Goal: Information Seeking & Learning: Learn about a topic

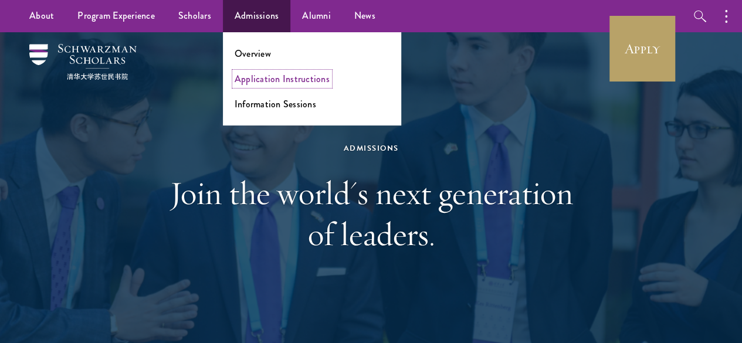
click at [292, 83] on link "Application Instructions" at bounding box center [282, 78] width 95 height 13
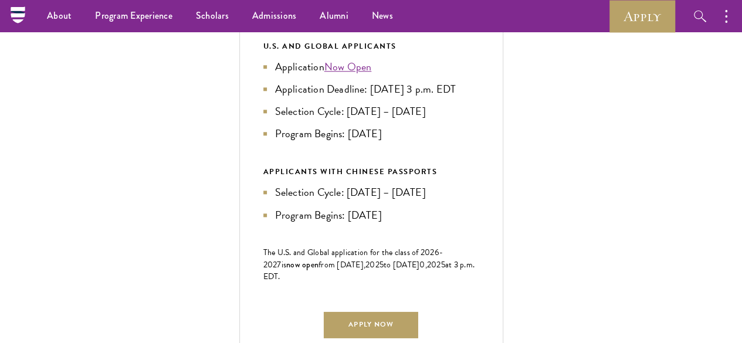
scroll to position [572, 0]
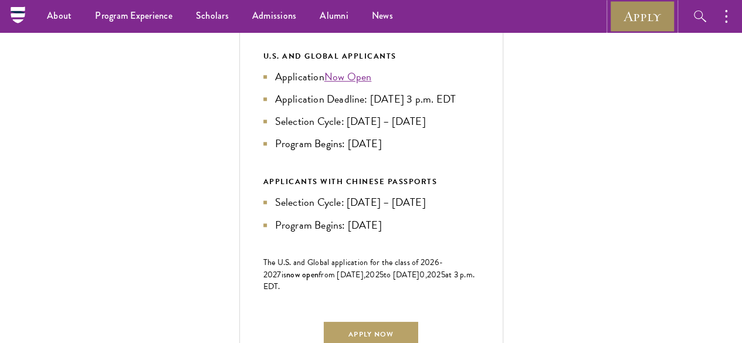
click at [641, 26] on link "Apply" at bounding box center [643, 16] width 66 height 32
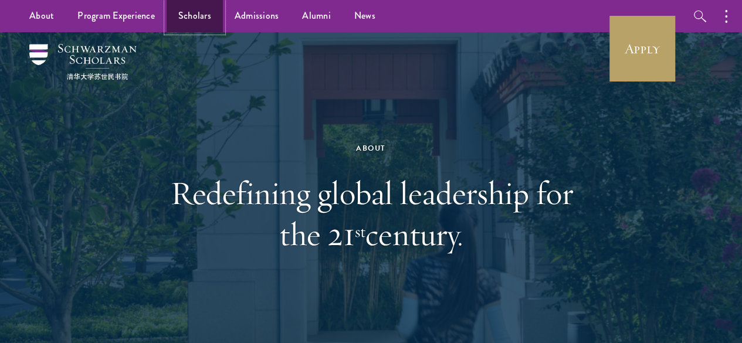
click at [194, 24] on link "Scholars" at bounding box center [195, 16] width 56 height 32
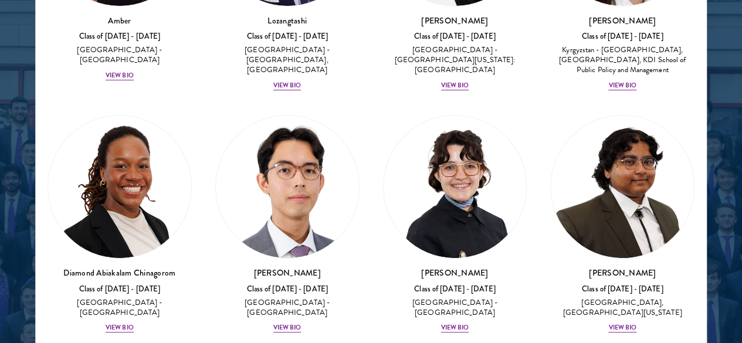
scroll to position [215, 0]
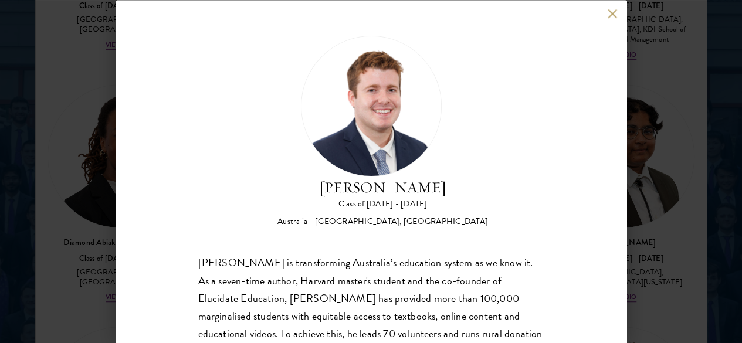
click at [612, 9] on div "Jack Anderson Class of 2025 - 2026 Australia - University of Western Australia,…" at bounding box center [371, 171] width 511 height 343
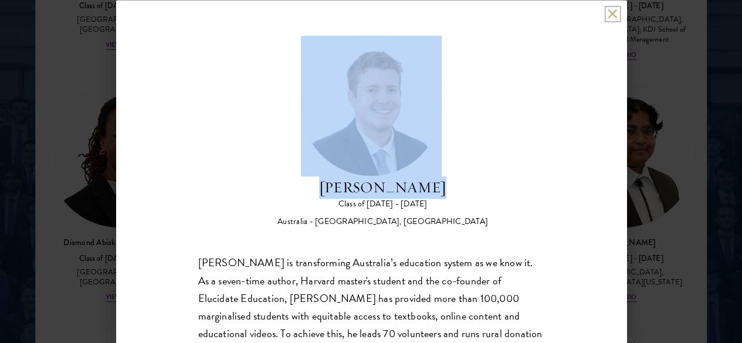
click at [615, 15] on button at bounding box center [613, 14] width 10 height 10
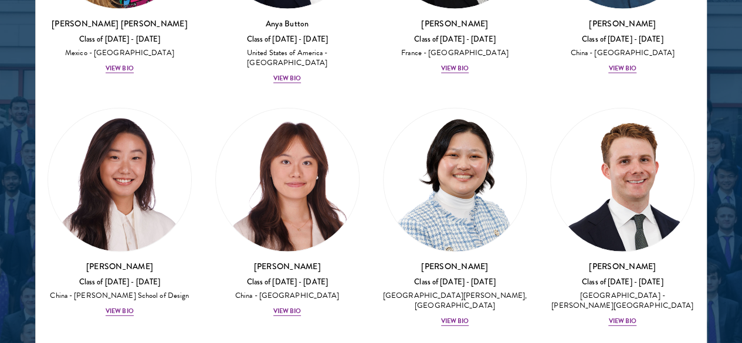
scroll to position [1512, 0]
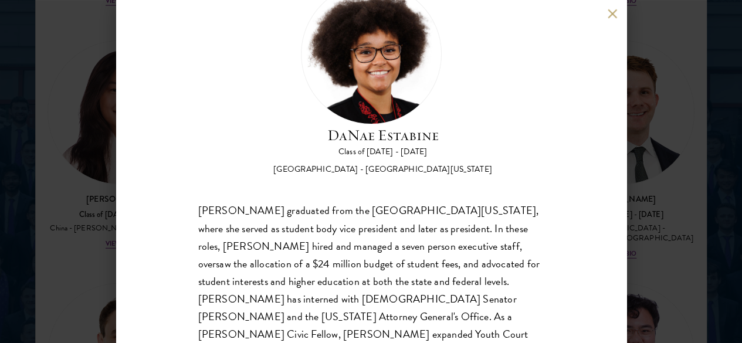
scroll to position [69, 0]
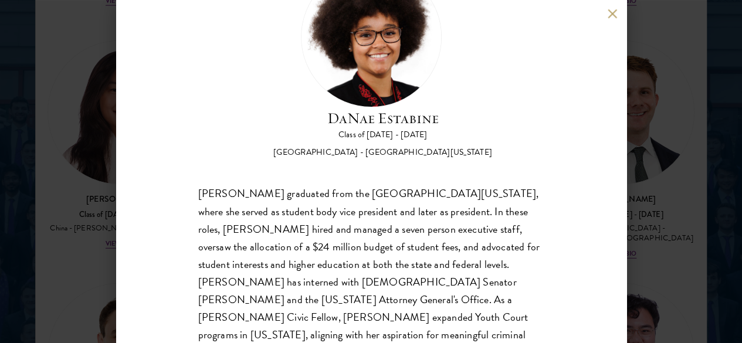
click at [605, 16] on div "DaNae Estabine Class of 2025 - 2026 United States of America - University of Ka…" at bounding box center [371, 171] width 511 height 343
click at [613, 13] on button at bounding box center [613, 14] width 10 height 10
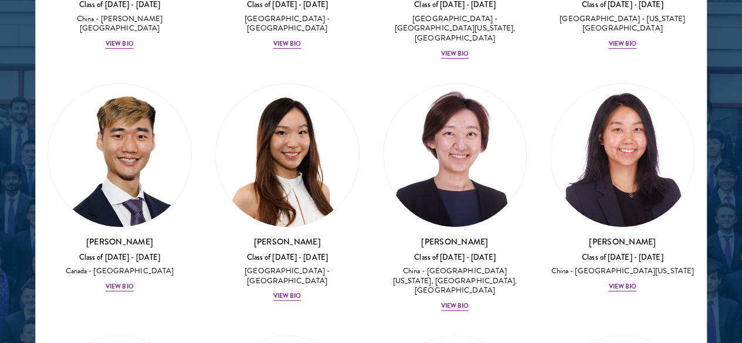
scroll to position [4487, 0]
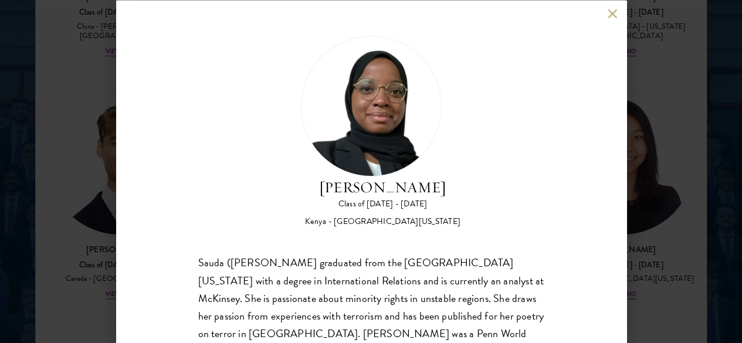
drag, startPoint x: 616, startPoint y: 190, endPoint x: 616, endPoint y: 207, distance: 17.0
click at [617, 207] on div "Habib Salim Class of 2025 - 2026 Kenya - University of Pennsylvania Sauda (Habi…" at bounding box center [371, 171] width 511 height 343
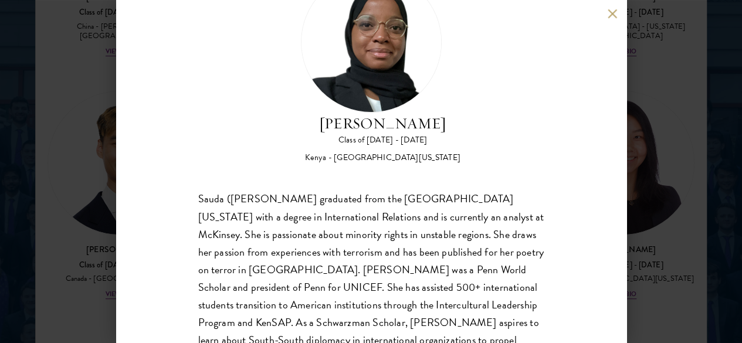
scroll to position [60, 0]
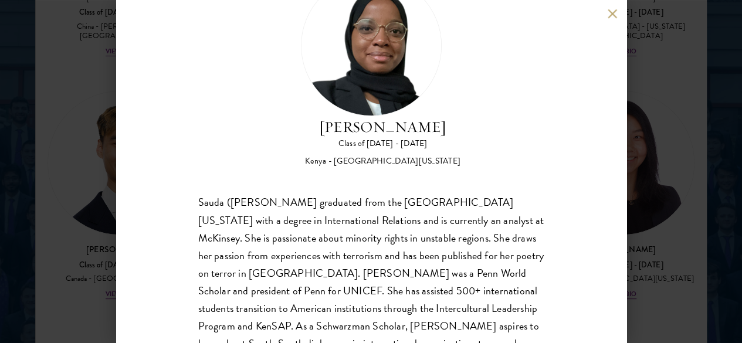
click at [603, 17] on div "Habib Salim Class of 2025 - 2026 Kenya - University of Pennsylvania Sauda (Habi…" at bounding box center [371, 171] width 511 height 343
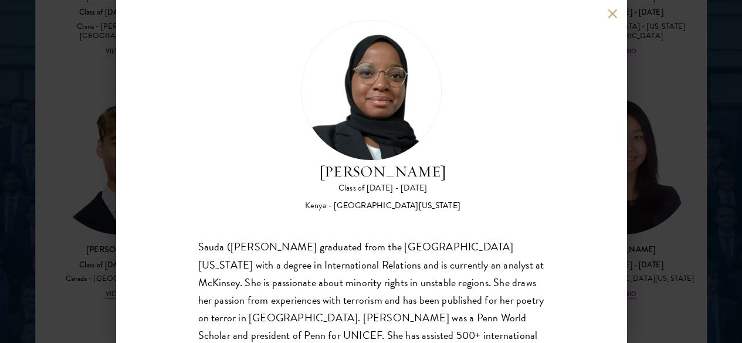
scroll to position [0, 0]
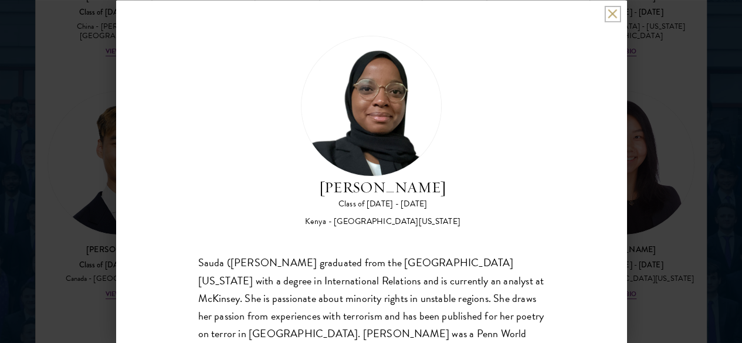
click at [616, 13] on button at bounding box center [613, 14] width 10 height 10
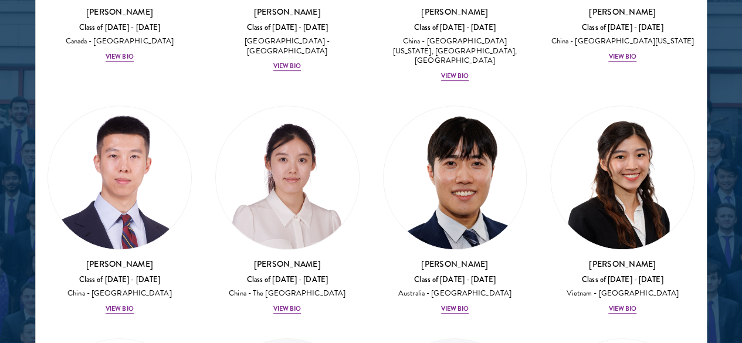
scroll to position [4989, 0]
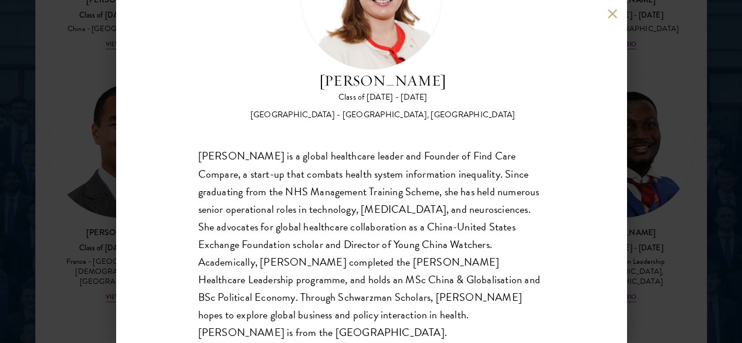
scroll to position [107, 0]
click at [616, 16] on button at bounding box center [613, 14] width 10 height 10
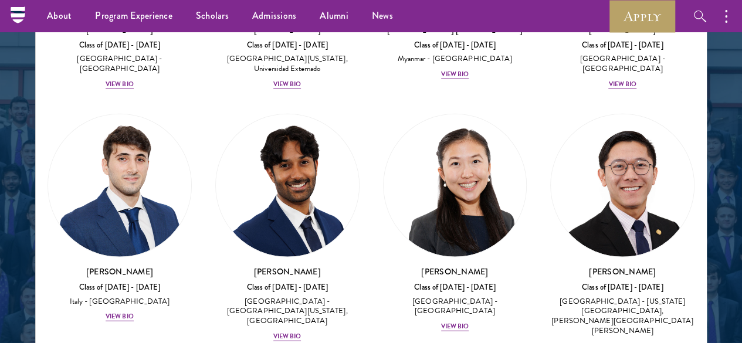
scroll to position [6010, 0]
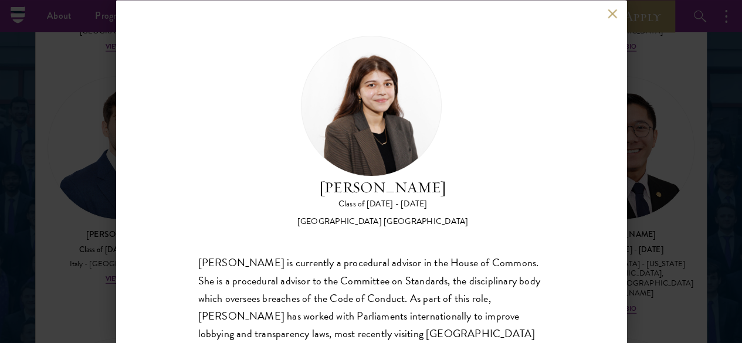
click at [637, 228] on div "Wafia Zia Class of 2025 - 2026 United Kingdom - University College London Wafia…" at bounding box center [371, 171] width 742 height 343
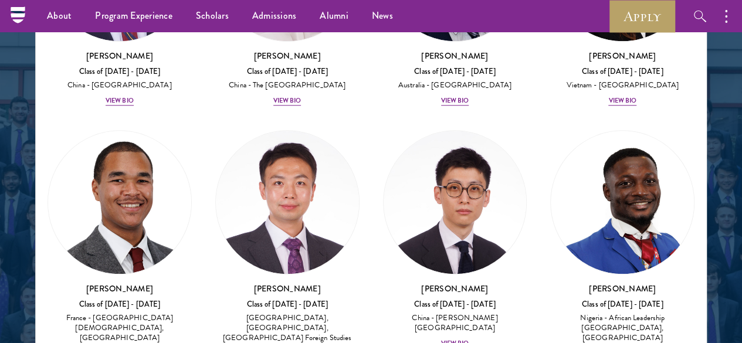
drag, startPoint x: 628, startPoint y: 242, endPoint x: 630, endPoint y: 258, distance: 16.0
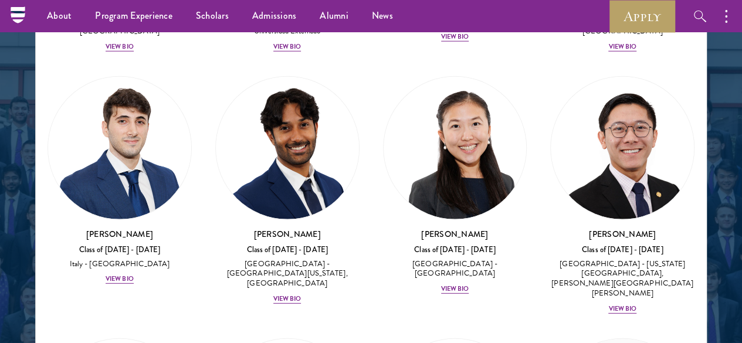
scroll to position [6010, 0]
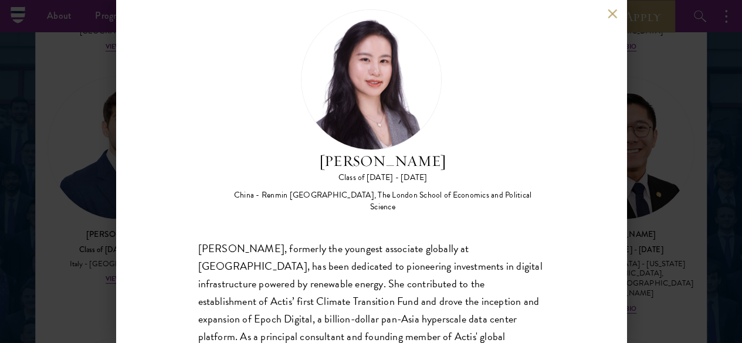
scroll to position [24, 0]
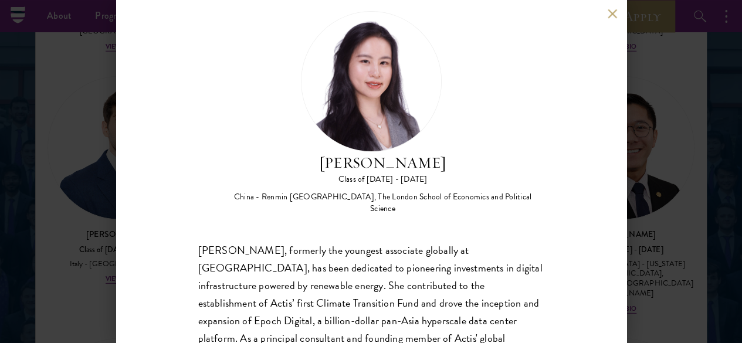
click at [612, 12] on button at bounding box center [613, 14] width 10 height 10
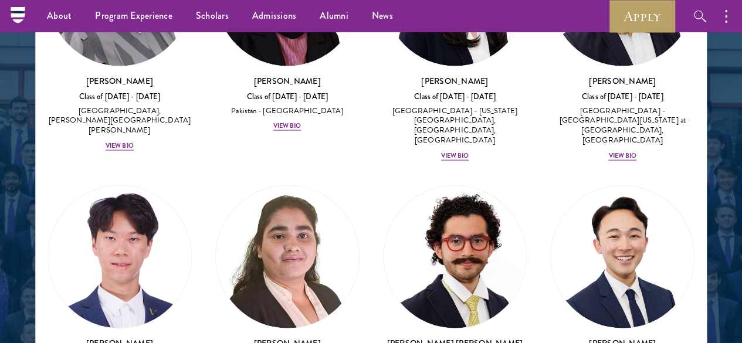
scroll to position [3111, 0]
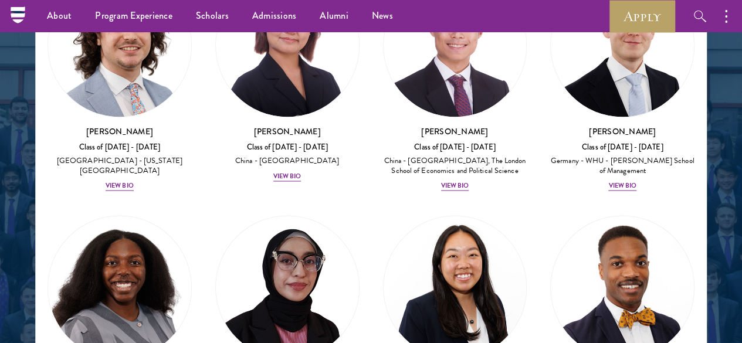
drag, startPoint x: 663, startPoint y: 107, endPoint x: 657, endPoint y: 80, distance: 27.1
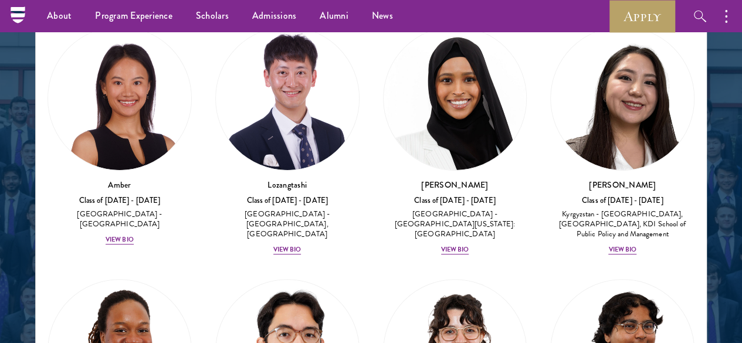
scroll to position [0, 0]
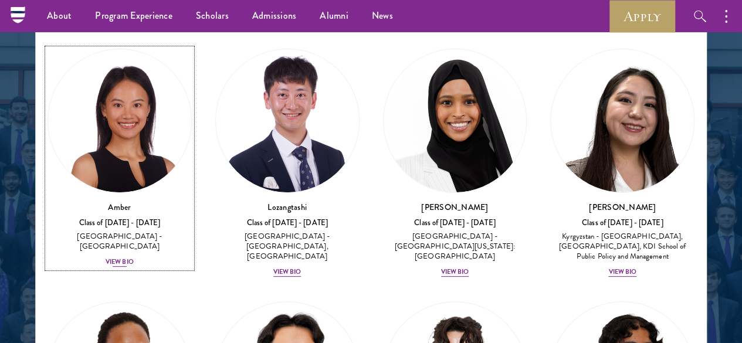
click at [133, 201] on h3 "Amber" at bounding box center [120, 207] width 144 height 12
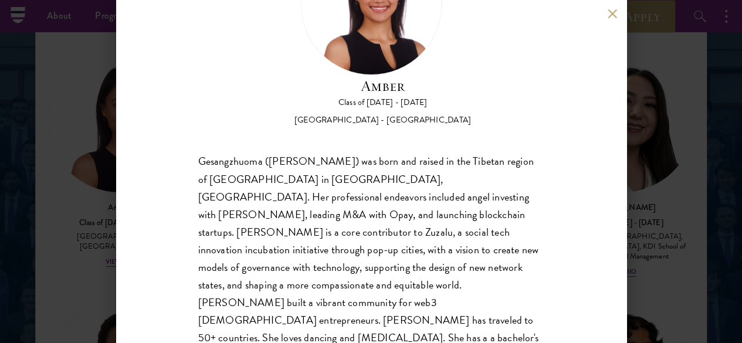
scroll to position [107, 0]
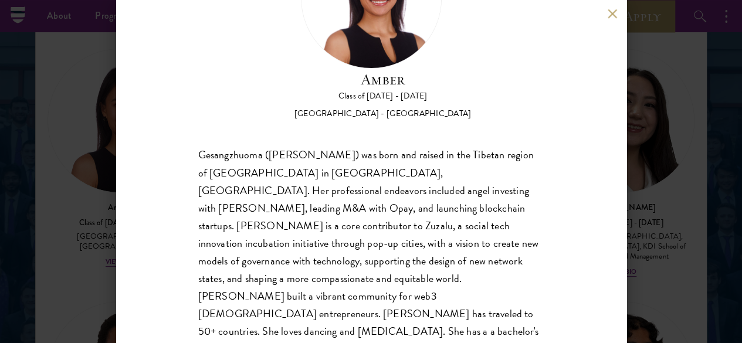
click at [613, 15] on button at bounding box center [613, 14] width 10 height 10
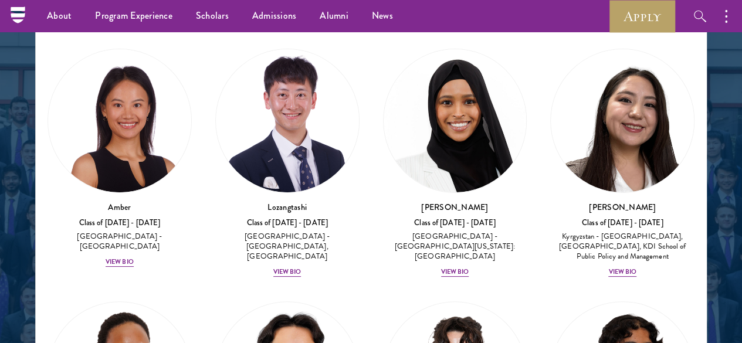
drag, startPoint x: 683, startPoint y: 127, endPoint x: 687, endPoint y: 143, distance: 16.9
click at [687, 143] on div at bounding box center [371, 59] width 742 height 725
click at [687, 145] on div at bounding box center [371, 59] width 742 height 725
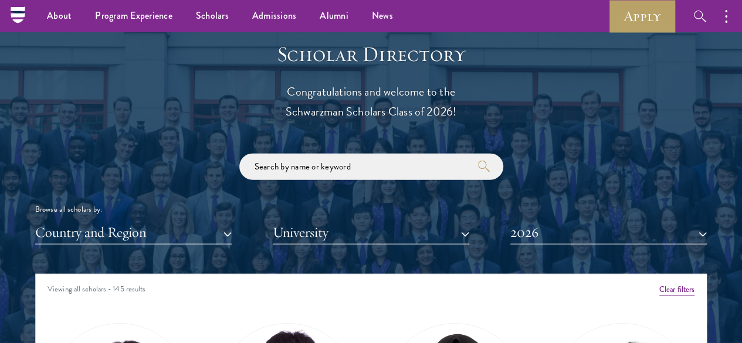
scroll to position [1256, 0]
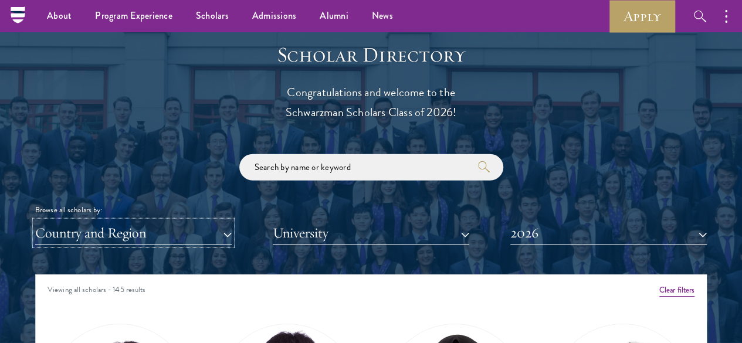
click at [187, 221] on button "Country and Region" at bounding box center [133, 233] width 197 height 24
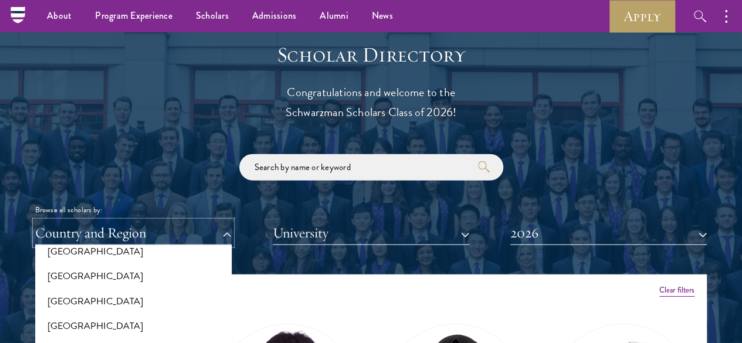
scroll to position [290, 0]
click at [141, 288] on button "[GEOGRAPHIC_DATA]" at bounding box center [134, 300] width 190 height 25
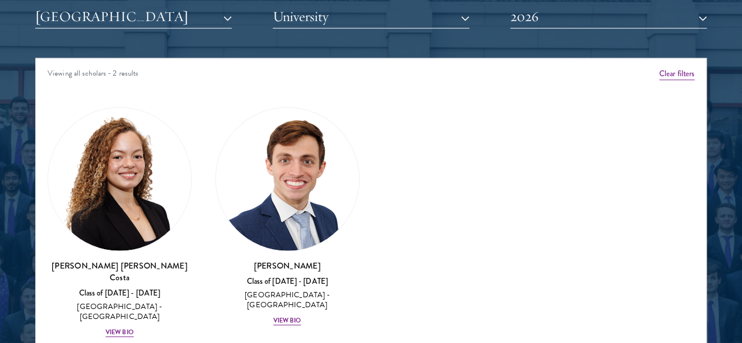
scroll to position [1474, 0]
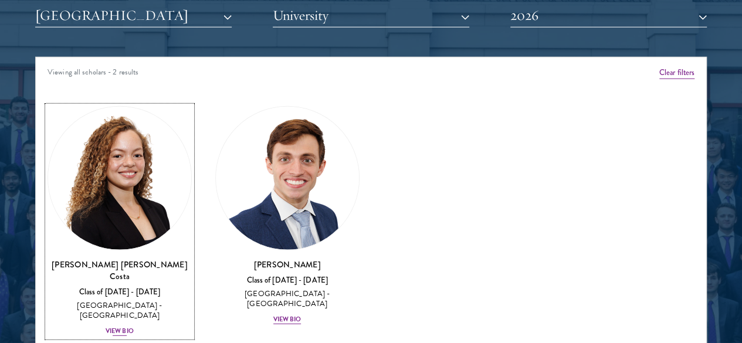
click at [156, 288] on div "Class of 2025 - 2026" at bounding box center [120, 293] width 144 height 10
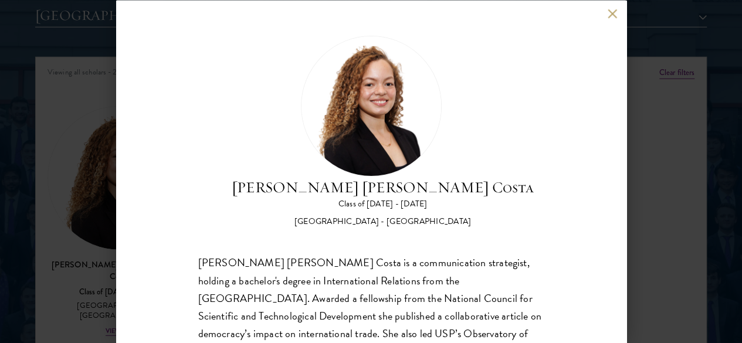
click at [613, 14] on button at bounding box center [613, 14] width 10 height 10
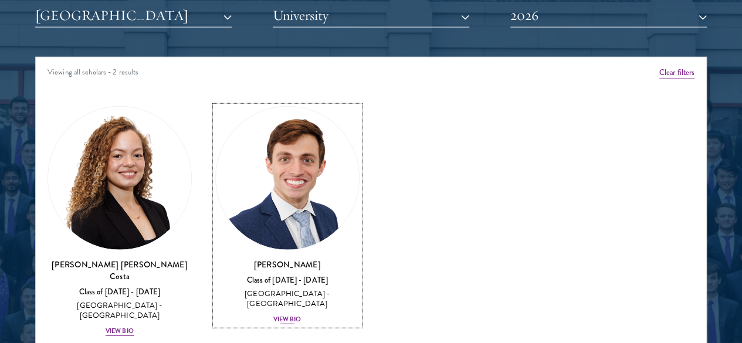
click at [264, 259] on h3 "Eduardo Vasconcelos Goyanna Filho" at bounding box center [287, 265] width 144 height 12
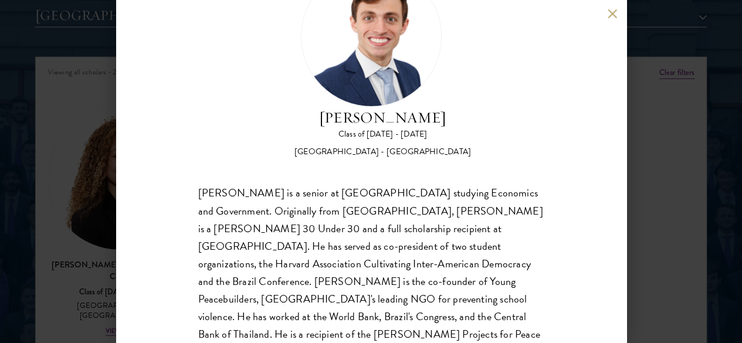
scroll to position [88, 0]
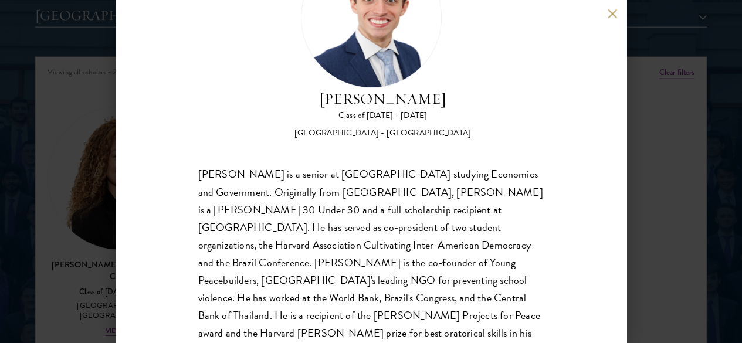
click at [613, 16] on button at bounding box center [613, 14] width 10 height 10
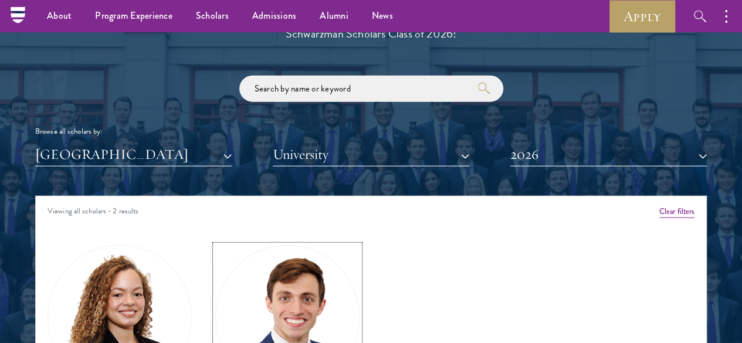
scroll to position [1334, 0]
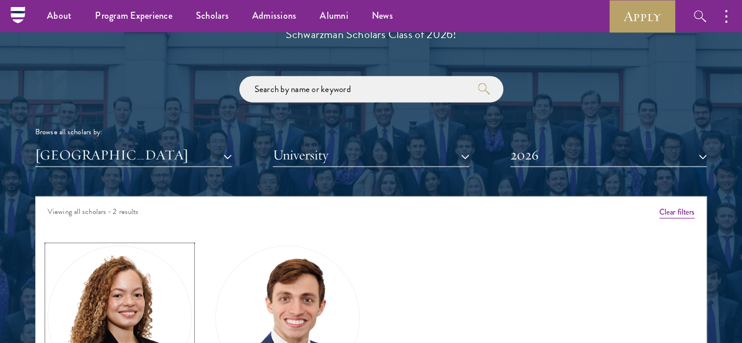
click at [144, 273] on img at bounding box center [119, 318] width 143 height 143
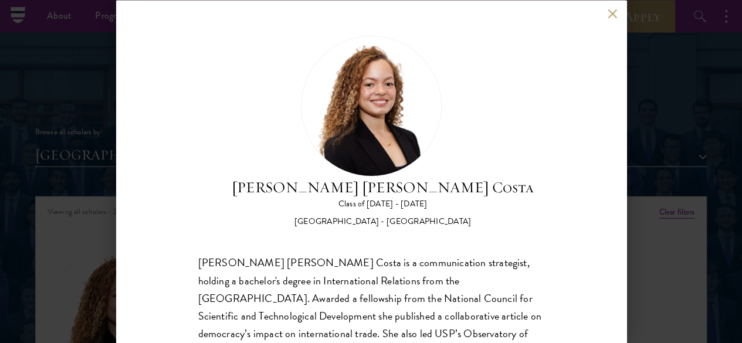
click at [312, 151] on img at bounding box center [371, 105] width 141 height 141
click at [609, 16] on button at bounding box center [613, 14] width 10 height 10
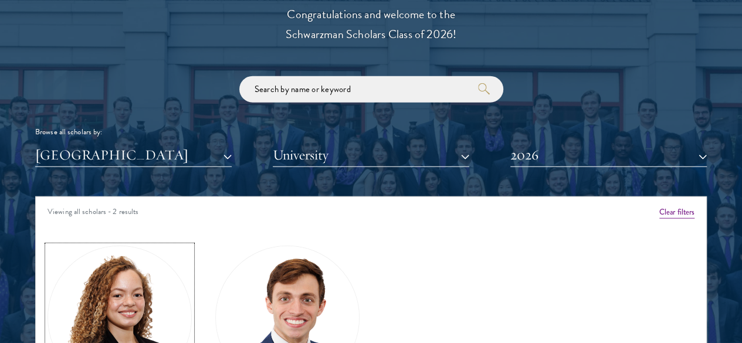
scroll to position [1400, 0]
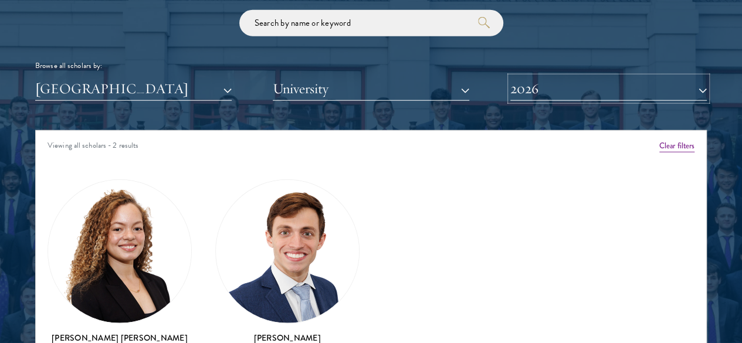
click at [561, 77] on button "2026" at bounding box center [609, 89] width 197 height 24
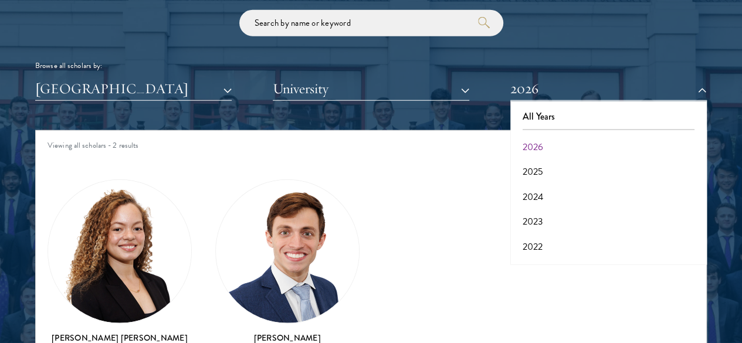
click at [349, 135] on div "Viewing all scholars - 2 results" at bounding box center [371, 147] width 671 height 33
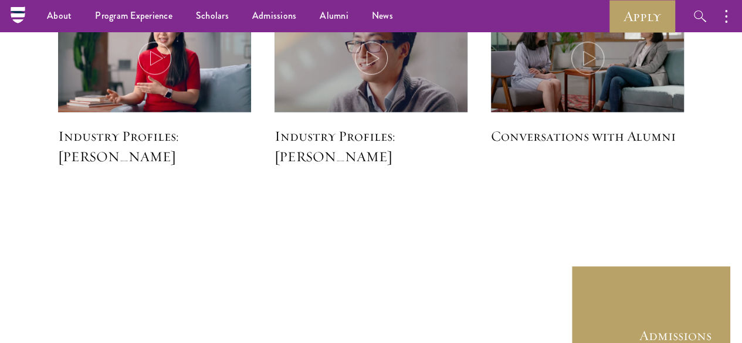
scroll to position [2829, 0]
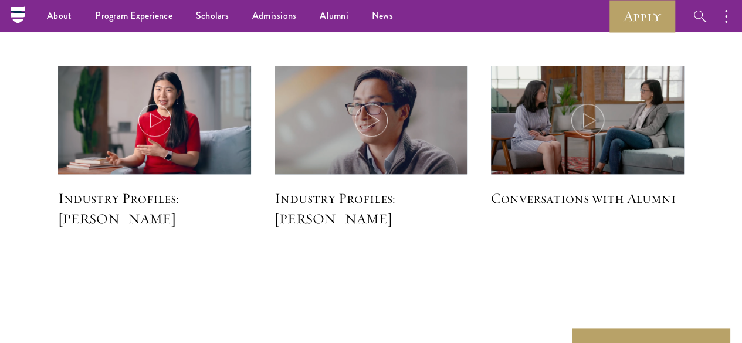
drag, startPoint x: 734, startPoint y: 266, endPoint x: 740, endPoint y: 295, distance: 29.4
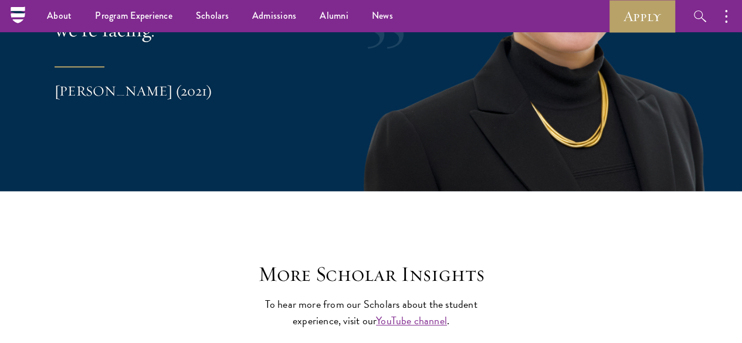
scroll to position [2529, 0]
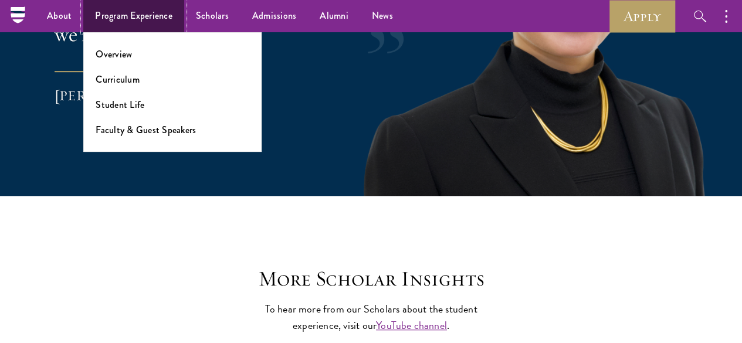
click at [151, 23] on link "Program Experience" at bounding box center [133, 16] width 101 height 32
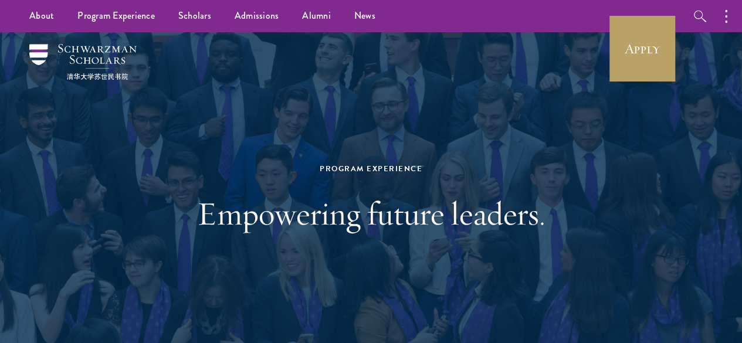
drag, startPoint x: 751, startPoint y: 19, endPoint x: 680, endPoint y: -6, distance: 75.6
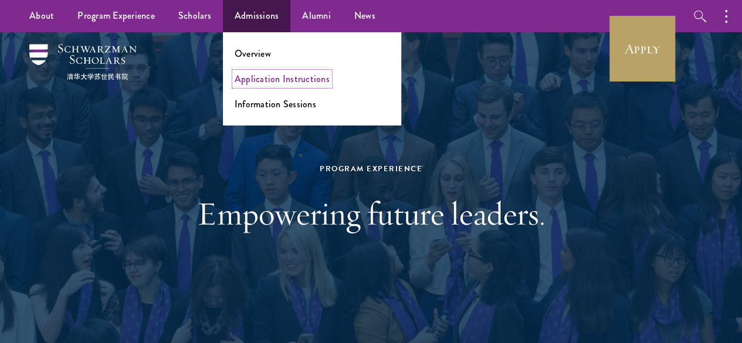
click at [307, 80] on link "Application Instructions" at bounding box center [282, 78] width 95 height 13
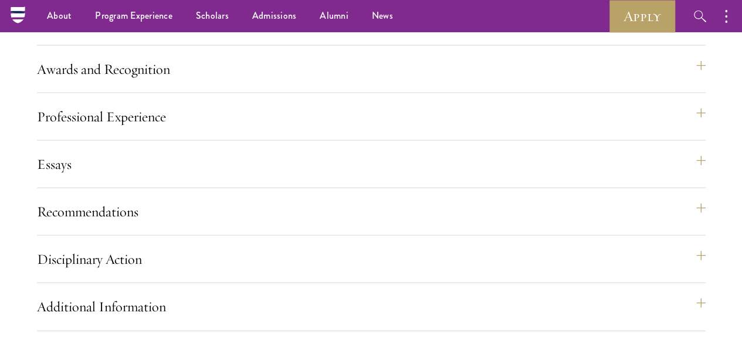
scroll to position [1225, 0]
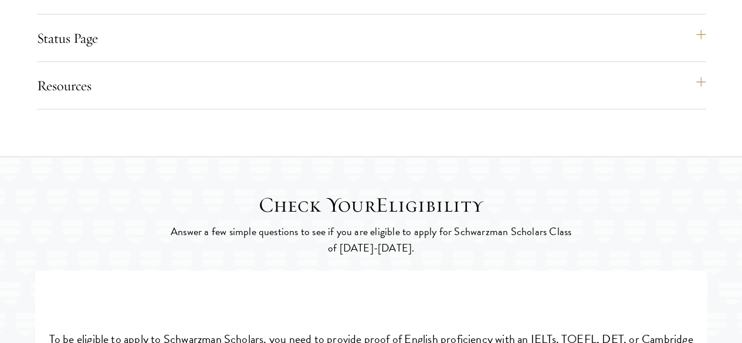
scroll to position [1633, 0]
